Goal: Entertainment & Leisure: Consume media (video, audio)

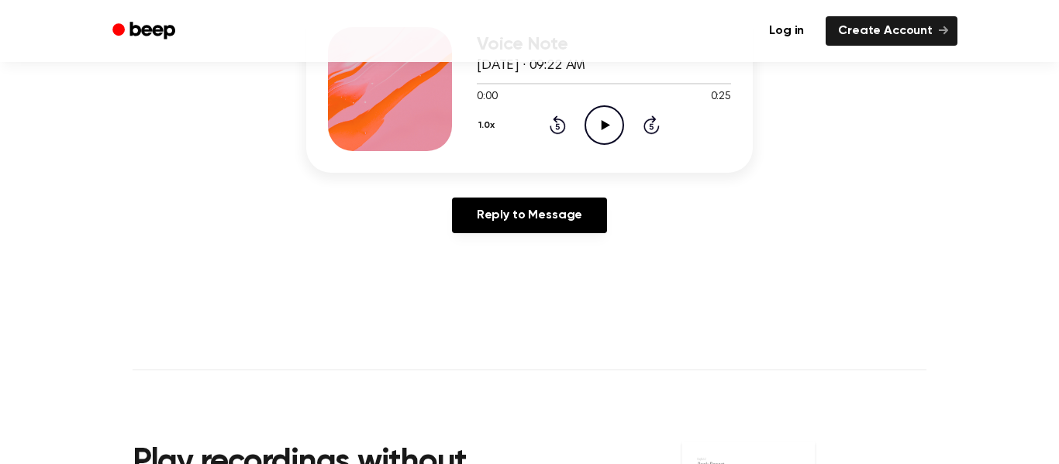
scroll to position [240, 0]
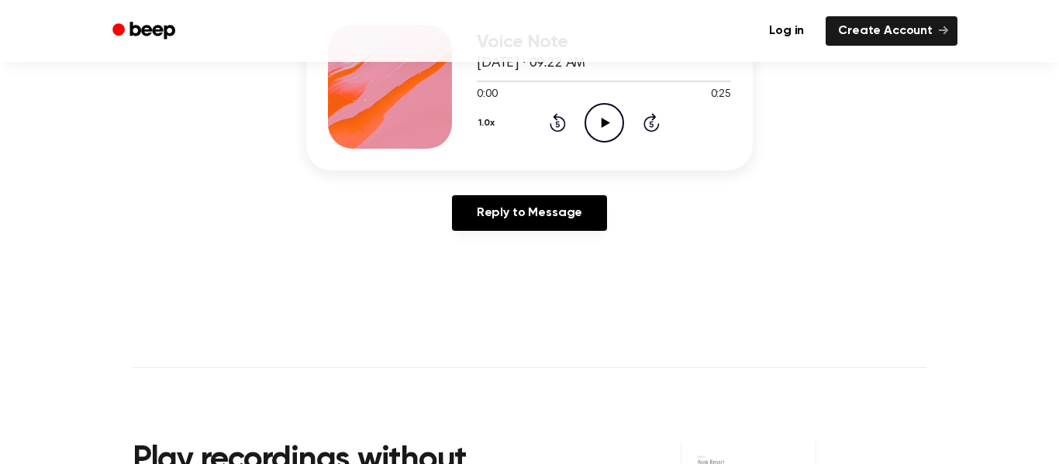
click at [606, 131] on icon "Play Audio" at bounding box center [605, 123] width 40 height 40
click at [616, 126] on icon "Pause Audio" at bounding box center [605, 123] width 40 height 40
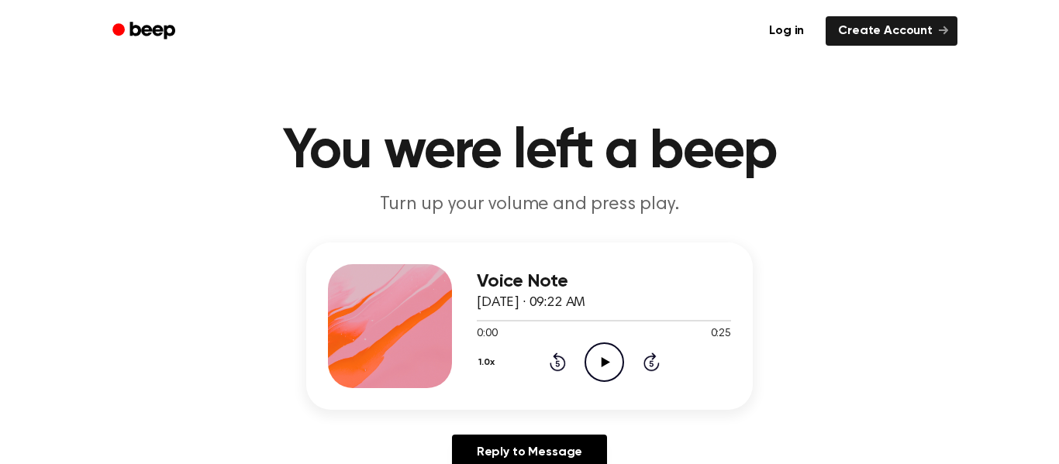
click at [595, 349] on icon "Play Audio" at bounding box center [605, 363] width 40 height 40
click at [631, 333] on div "0:00 0:13" at bounding box center [604, 334] width 254 height 16
click at [616, 347] on circle at bounding box center [604, 362] width 38 height 38
click at [599, 367] on icon "Play Audio" at bounding box center [605, 363] width 40 height 40
click at [609, 375] on icon "Play Audio" at bounding box center [605, 363] width 40 height 40
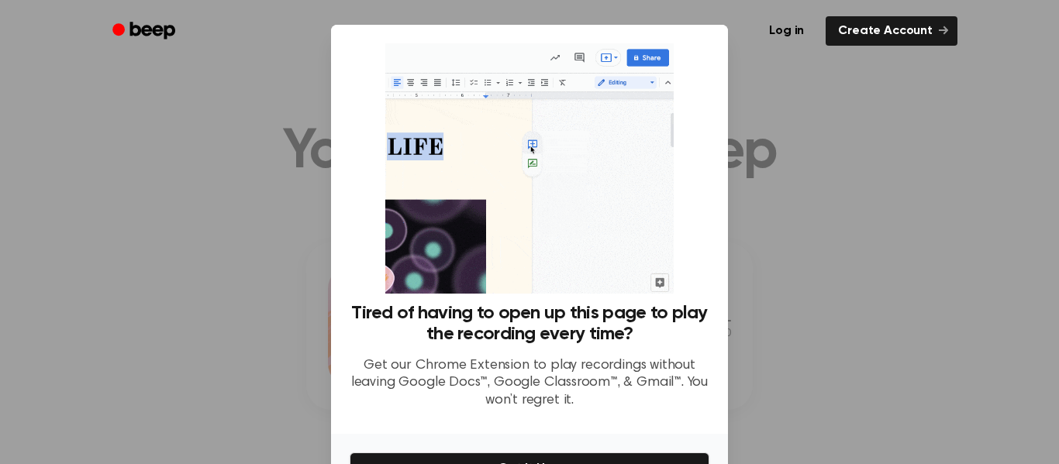
click at [732, 88] on div at bounding box center [529, 232] width 1059 height 464
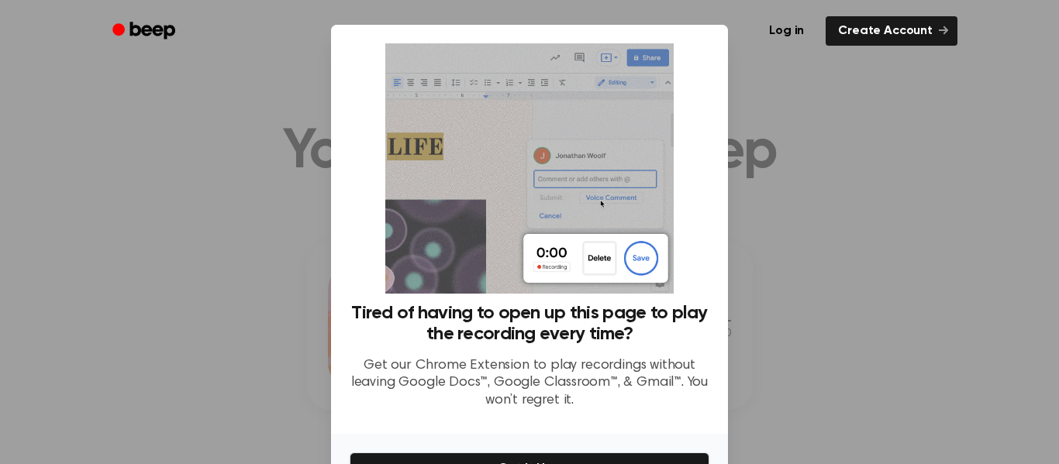
click at [256, 95] on div at bounding box center [529, 232] width 1059 height 464
click at [257, 96] on div at bounding box center [529, 232] width 1059 height 464
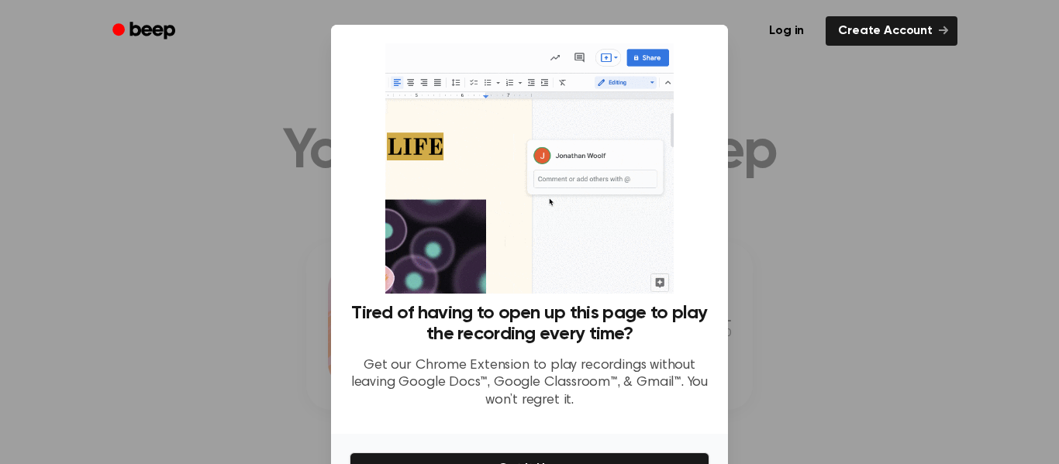
click at [691, 81] on div "Tired of having to open up this page to play the recording every time? Get our …" at bounding box center [530, 232] width 360 height 378
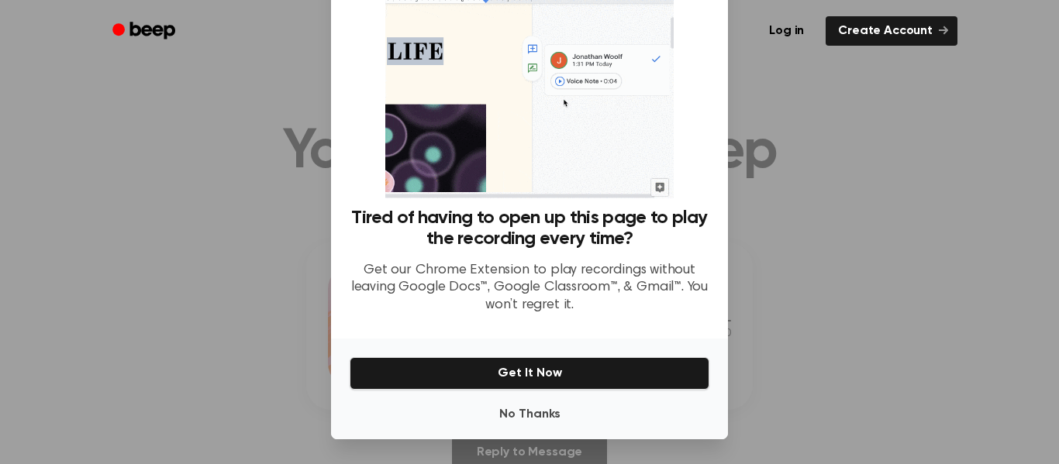
scroll to position [95, 0]
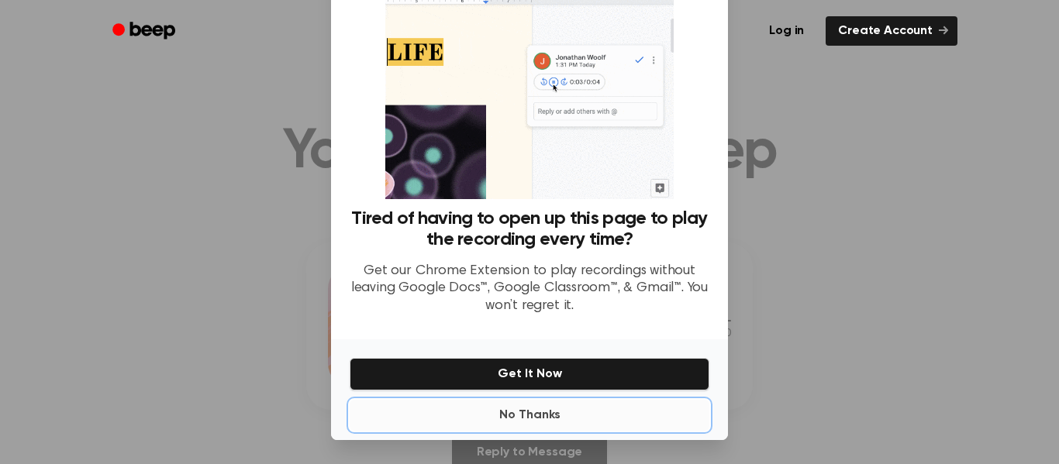
click at [523, 428] on button "No Thanks" at bounding box center [530, 415] width 360 height 31
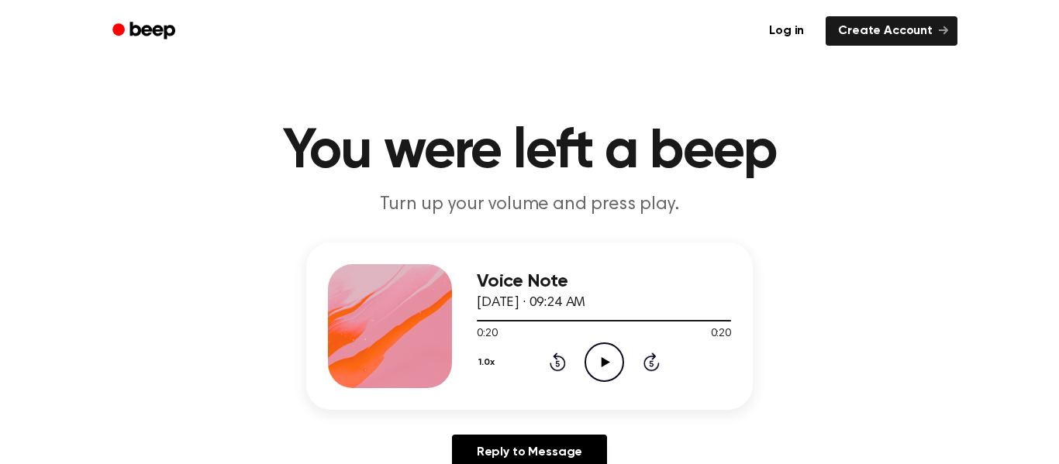
click at [602, 368] on icon "Play Audio" at bounding box center [605, 363] width 40 height 40
click at [604, 366] on icon "Play Audio" at bounding box center [605, 363] width 40 height 40
click at [595, 343] on icon "Play Audio" at bounding box center [605, 363] width 40 height 40
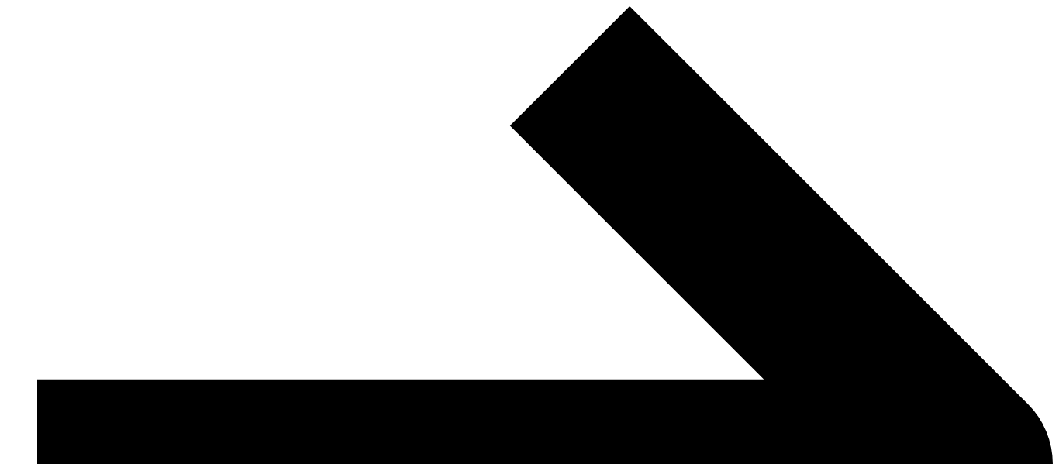
scroll to position [124, 0]
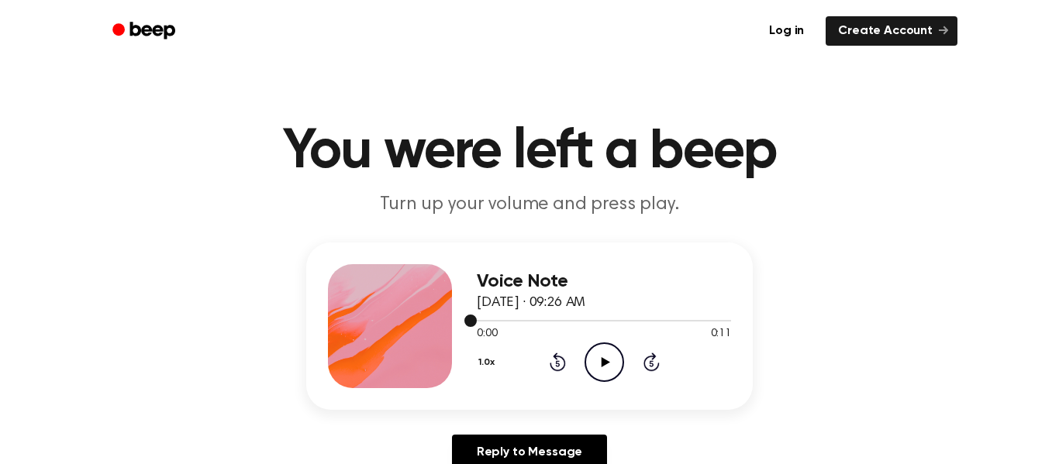
click at [608, 323] on div at bounding box center [604, 320] width 254 height 12
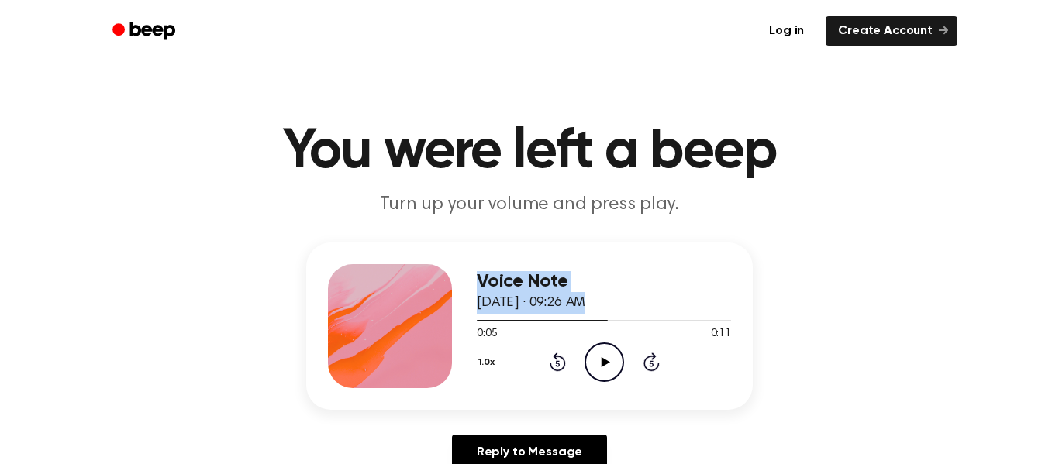
drag, startPoint x: 609, startPoint y: 324, endPoint x: 411, endPoint y: 349, distance: 200.0
click at [411, 349] on div "Voice Note September 4, 2025 · 09:26 AM 0:05 0:11 Your browser does not support…" at bounding box center [529, 326] width 447 height 167
click at [541, 323] on div at bounding box center [604, 320] width 254 height 12
click at [497, 316] on div at bounding box center [604, 320] width 254 height 12
click at [602, 371] on icon "Play Audio" at bounding box center [605, 363] width 40 height 40
